Goal: Transaction & Acquisition: Book appointment/travel/reservation

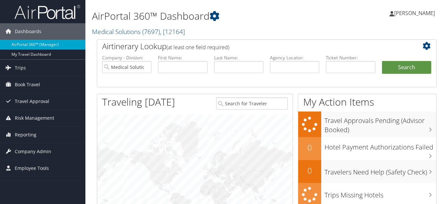
click at [24, 85] on span "Book Travel" at bounding box center [27, 84] width 25 height 16
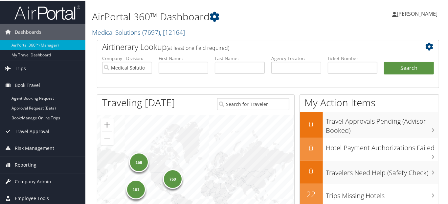
click at [411, 11] on span "[PERSON_NAME]" at bounding box center [416, 13] width 41 height 7
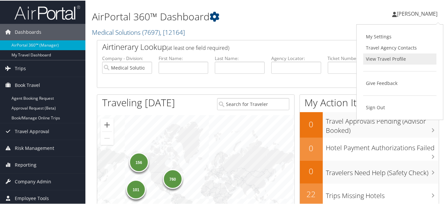
click at [379, 56] on link "View Travel Profile" at bounding box center [399, 58] width 73 height 11
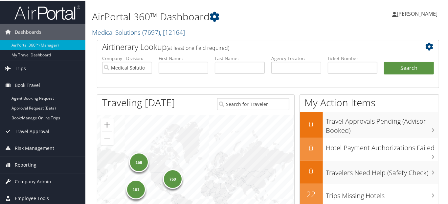
click at [425, 12] on span "[PERSON_NAME]" at bounding box center [416, 13] width 41 height 7
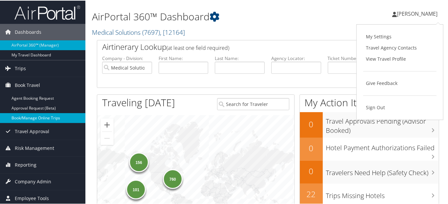
click at [28, 116] on link "Book/Manage Online Trips" at bounding box center [42, 118] width 85 height 10
